Goal: Information Seeking & Learning: Learn about a topic

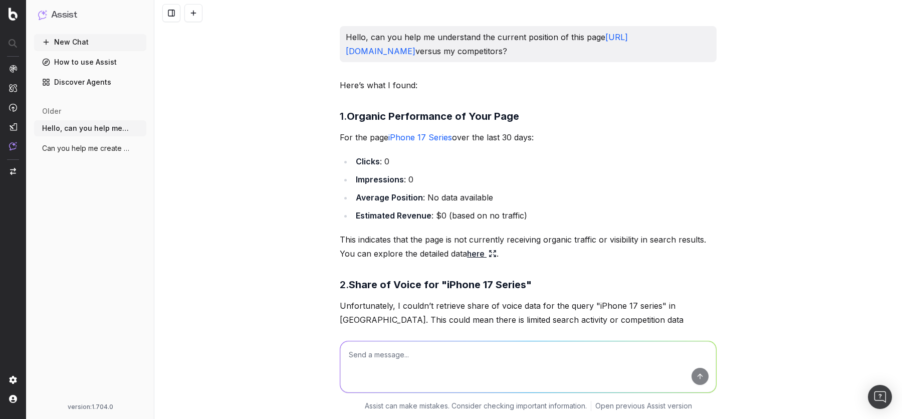
scroll to position [5682, 0]
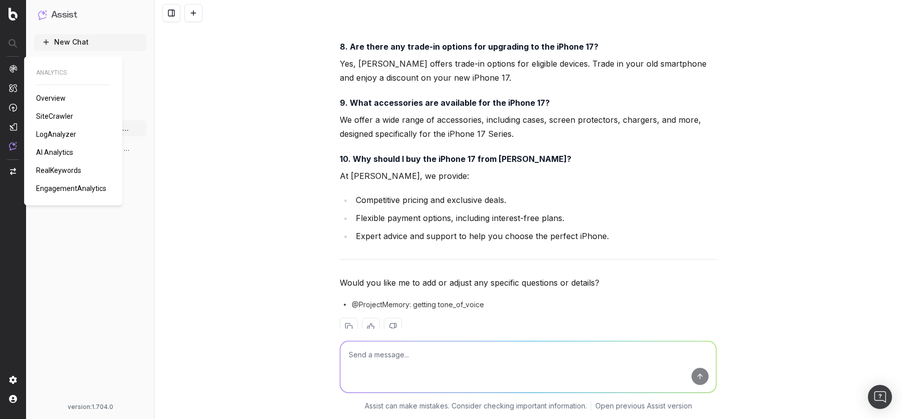
click at [12, 69] on img at bounding box center [13, 69] width 8 height 8
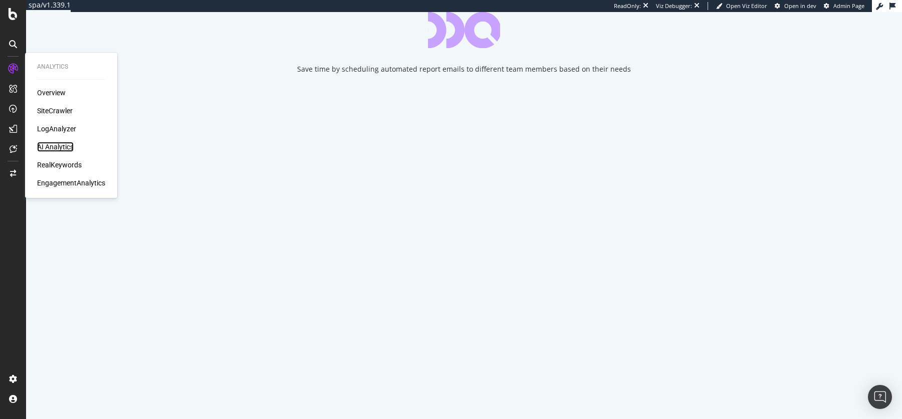
click at [56, 143] on div "AI Analytics" at bounding box center [55, 147] width 37 height 10
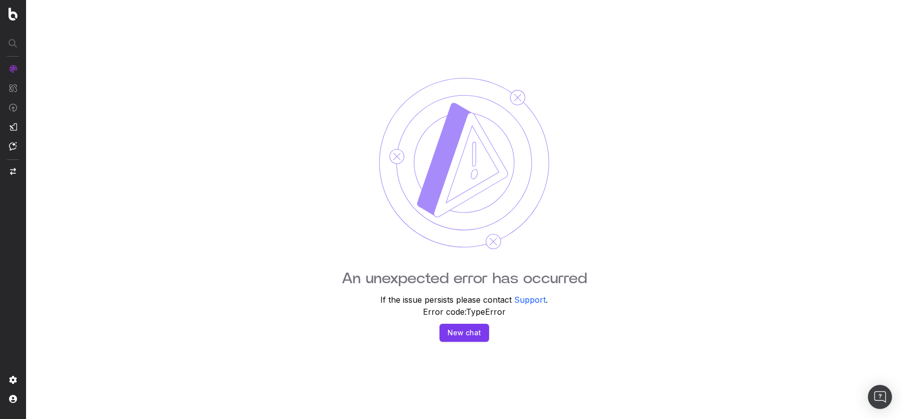
click at [475, 343] on div "An unexpected error has occurred If the issue persists please contact Support .…" at bounding box center [463, 209] width 875 height 419
click at [473, 338] on button "New chat" at bounding box center [464, 333] width 50 height 18
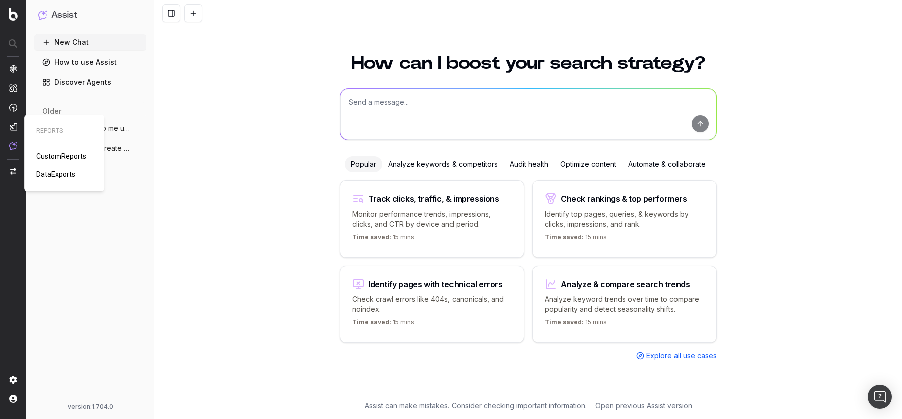
click at [53, 151] on link "CustomReports" at bounding box center [63, 156] width 54 height 10
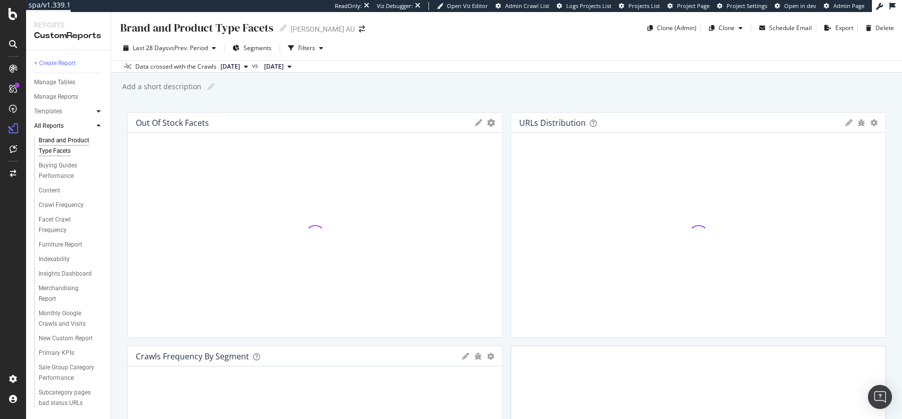
click at [98, 111] on icon at bounding box center [99, 111] width 4 height 6
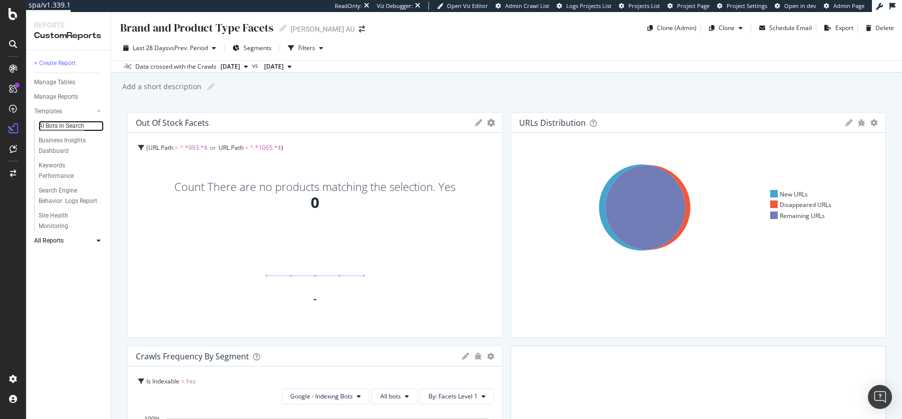
click at [63, 123] on div "AI Bots in Search" at bounding box center [62, 126] width 46 height 11
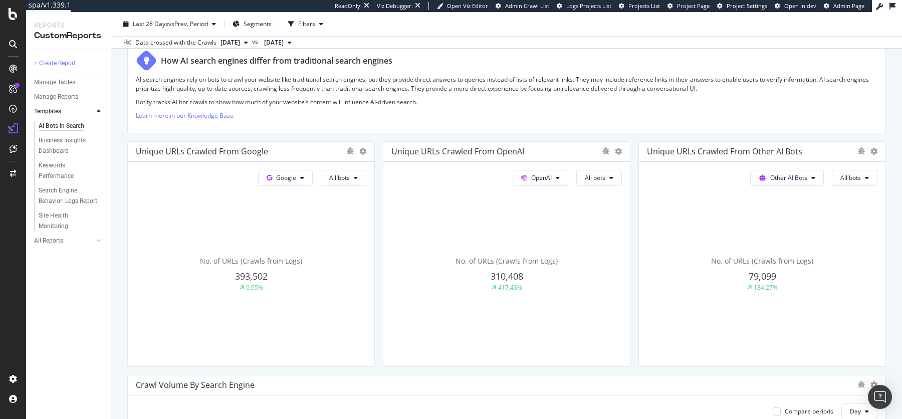
scroll to position [164, 0]
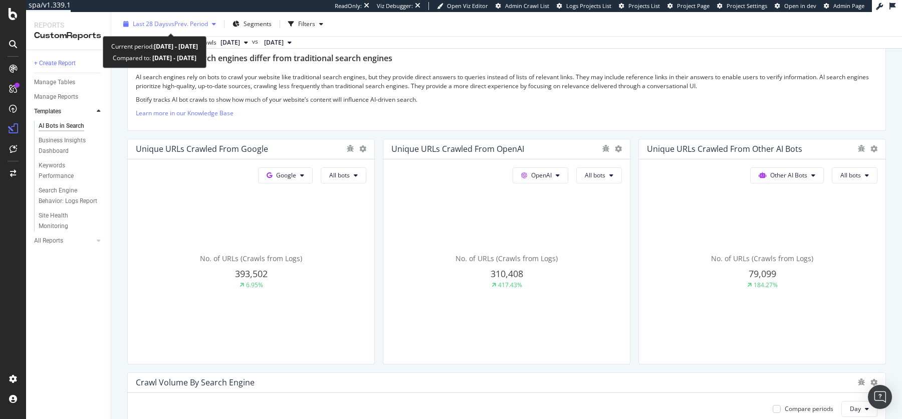
click at [168, 22] on span "vs Prev. Period" at bounding box center [188, 24] width 40 height 9
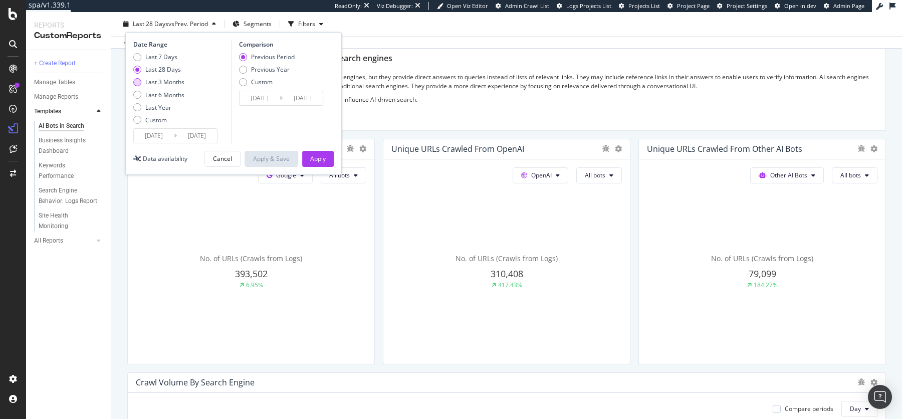
click at [162, 84] on div "Last 3 Months" at bounding box center [164, 82] width 39 height 9
type input "2025/07/12"
type input "2025/04/11"
type input "2025/07/11"
click at [271, 69] on div "Previous Year" at bounding box center [270, 69] width 39 height 9
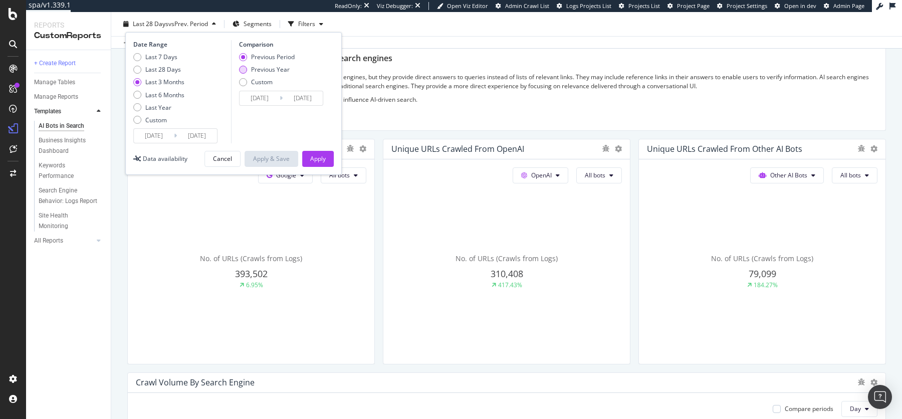
type input "2024/07/13"
type input "2024/10/12"
click at [317, 157] on div "Apply" at bounding box center [318, 158] width 16 height 9
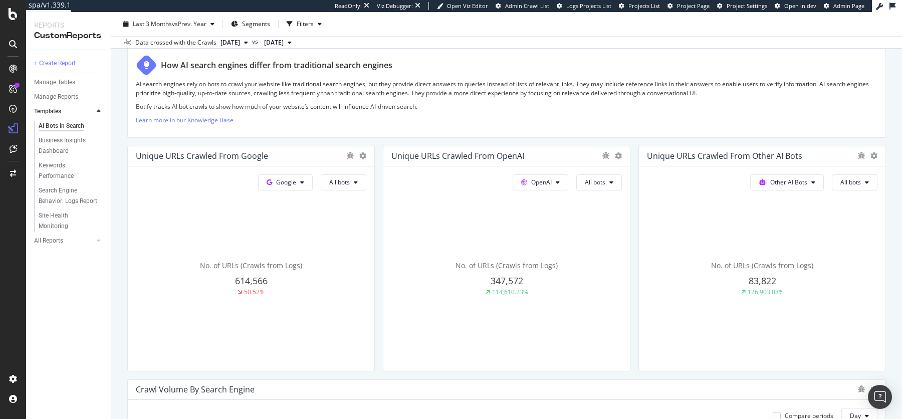
scroll to position [163, 0]
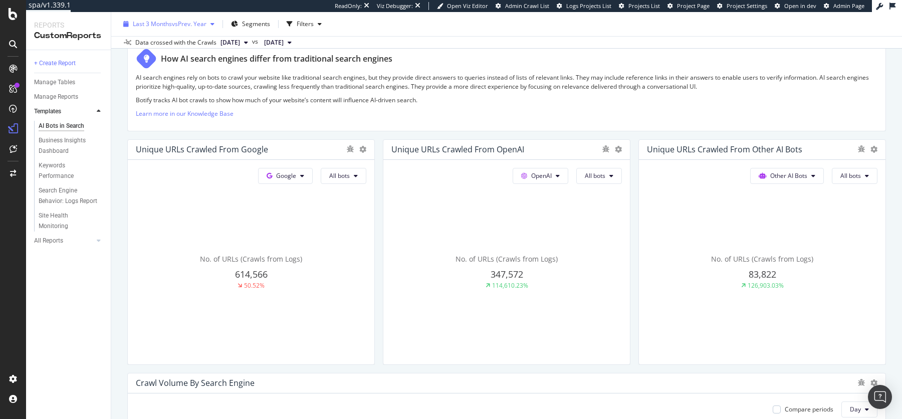
click at [158, 24] on span "Last 3 Months" at bounding box center [152, 24] width 39 height 9
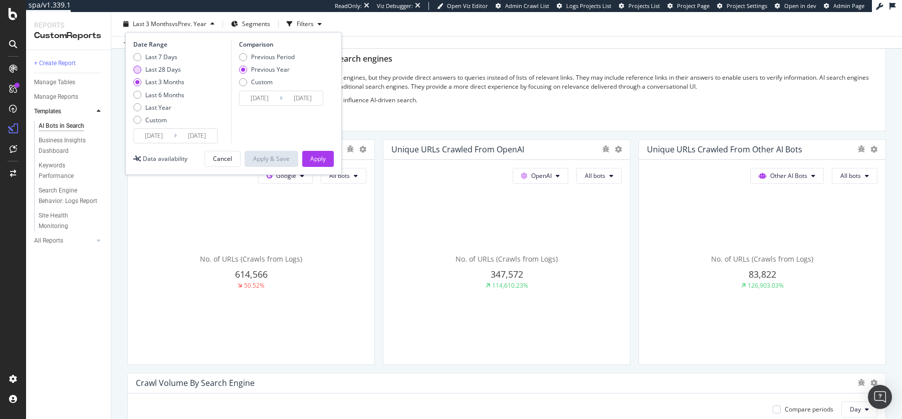
click at [160, 68] on div "Last 28 Days" at bounding box center [163, 69] width 36 height 9
type input "2025/09/14"
type input "2024/09/15"
click at [318, 157] on div "Apply" at bounding box center [318, 158] width 16 height 9
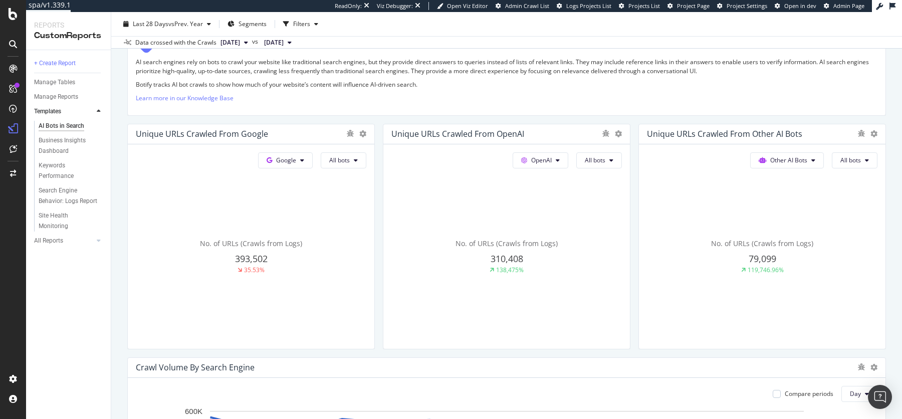
scroll to position [186, 0]
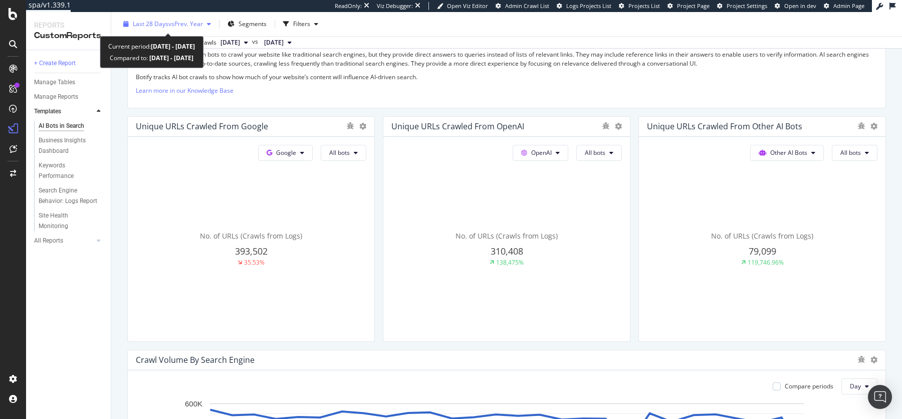
click at [175, 20] on span "vs Prev. Year" at bounding box center [185, 24] width 35 height 9
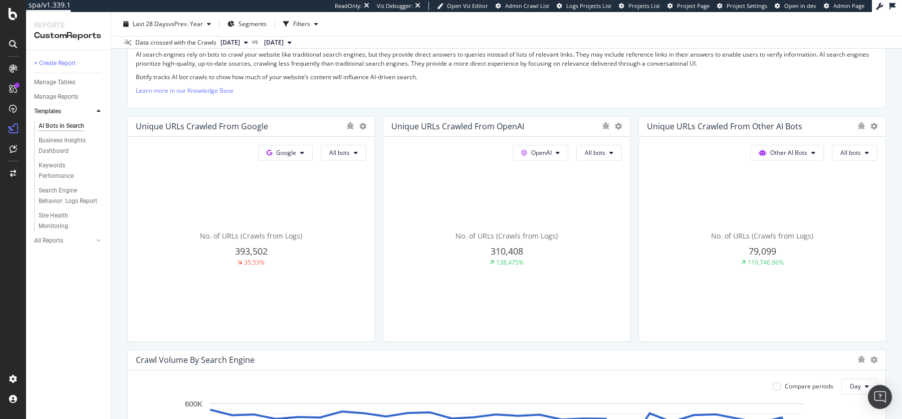
click at [93, 317] on div "+ Create Report Manage Tables Manage Reports Templates AI Bots in Search Busine…" at bounding box center [68, 234] width 85 height 369
